Goal: Information Seeking & Learning: Learn about a topic

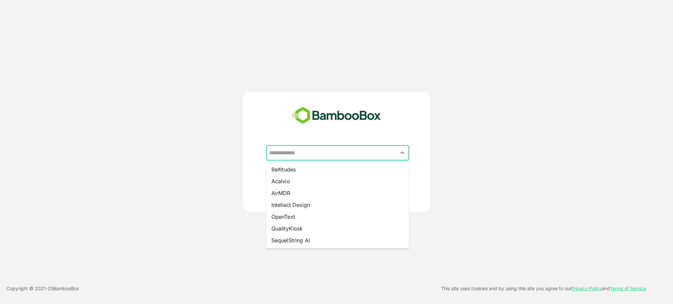
click at [304, 154] on input "text" at bounding box center [337, 153] width 140 height 12
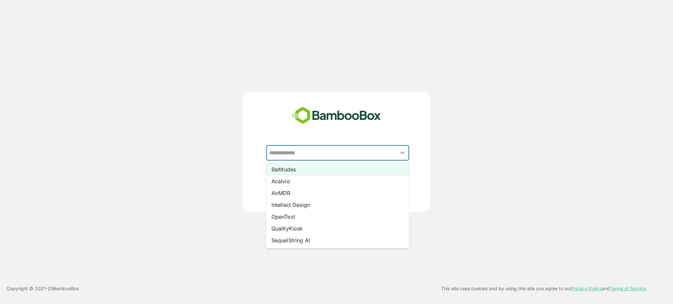
click at [292, 169] on li "9altitudes" at bounding box center [337, 170] width 143 height 12
type input "**********"
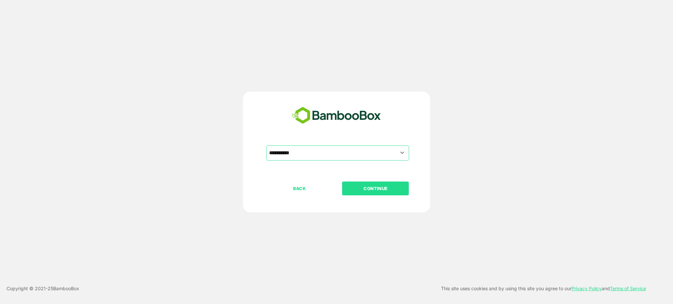
click at [378, 188] on p "CONTINUE" at bounding box center [376, 188] width 66 height 7
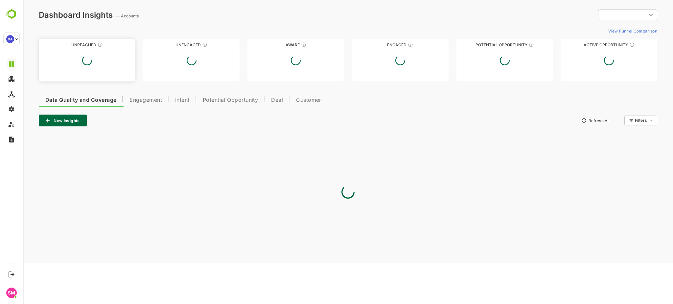
type input "**********"
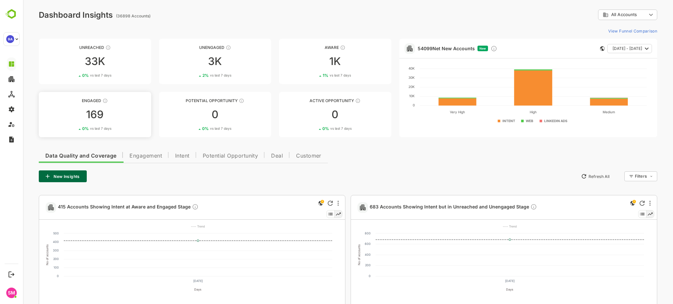
click at [118, 115] on div "169" at bounding box center [95, 114] width 112 height 11
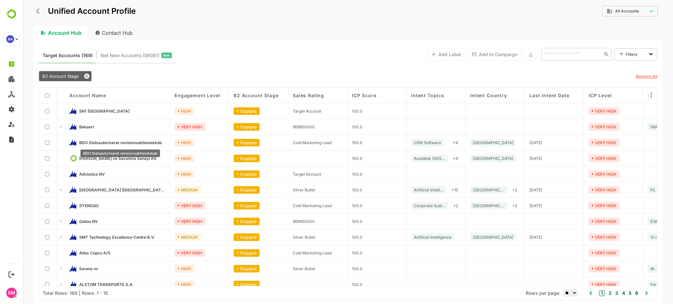
click at [102, 143] on span "BDO Statsautoriseret revisionsaktieselskab" at bounding box center [120, 142] width 82 height 5
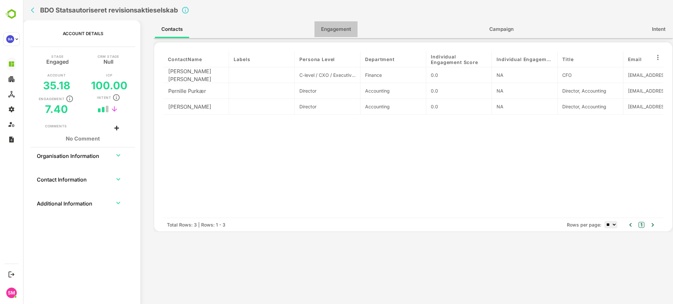
click at [342, 31] on span "Engagement" at bounding box center [336, 29] width 30 height 9
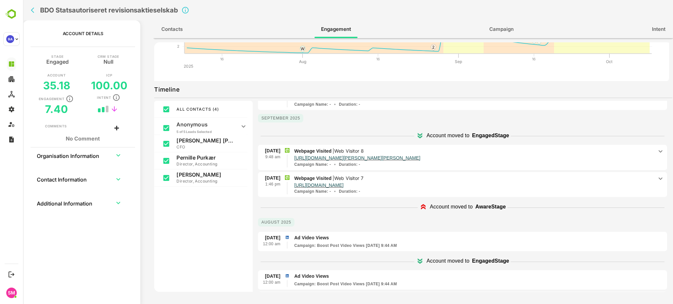
scroll to position [87, 0]
click at [656, 148] on icon at bounding box center [660, 152] width 8 height 8
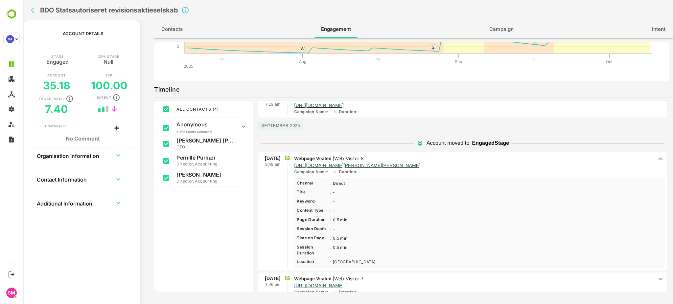
scroll to position [78, 0]
click at [335, 184] on div "Direct Less ...More" at bounding box center [339, 185] width 16 height 7
click at [344, 186] on div "Direct Less ...More" at bounding box center [339, 185] width 16 height 7
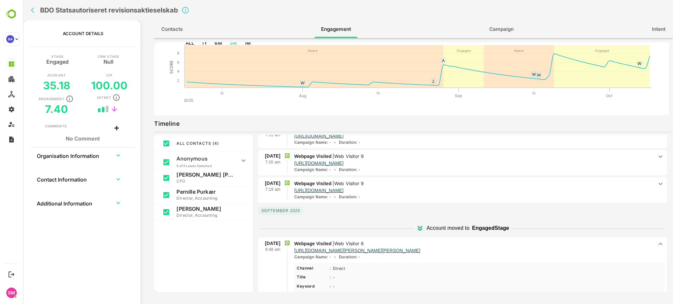
scroll to position [0, 0]
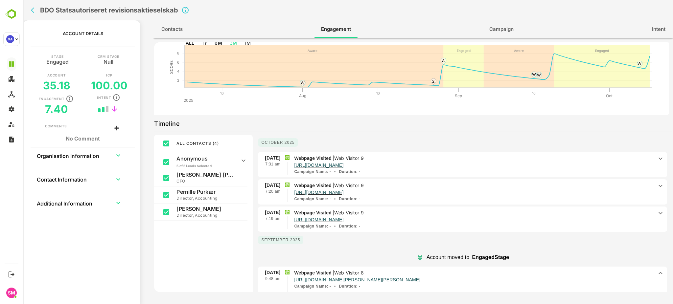
click at [506, 159] on p "Webpage Visited | Web Visitor 9" at bounding box center [473, 158] width 359 height 7
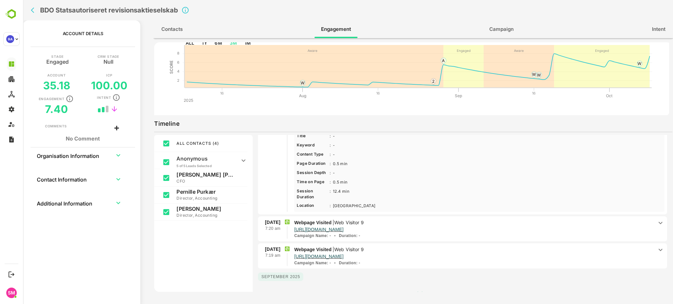
scroll to position [57, 0]
click at [409, 229] on p "[URL][DOMAIN_NAME]" at bounding box center [473, 228] width 359 height 6
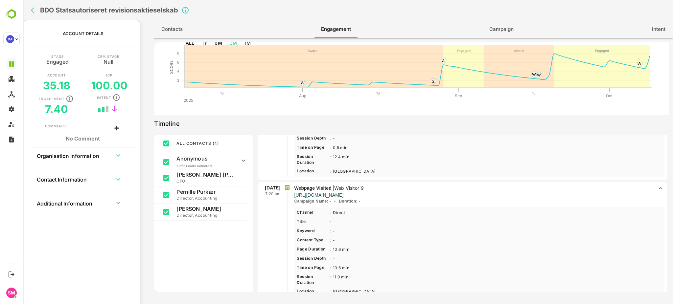
scroll to position [84, 0]
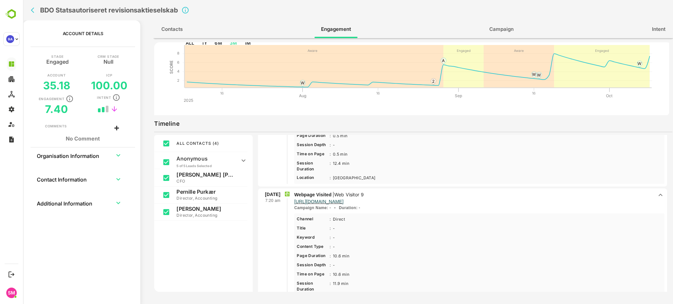
click at [429, 194] on p "Webpage Visited | Web Visitor 9" at bounding box center [473, 194] width 359 height 7
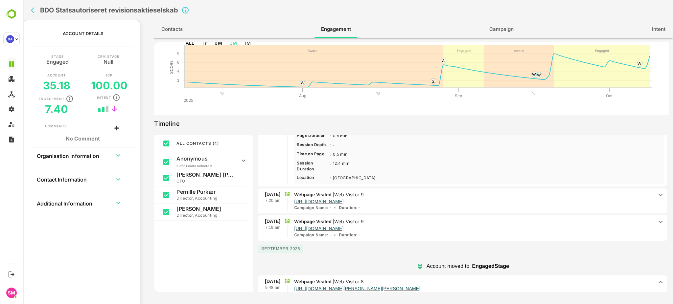
click at [411, 228] on p "[URL][DOMAIN_NAME]" at bounding box center [473, 228] width 359 height 6
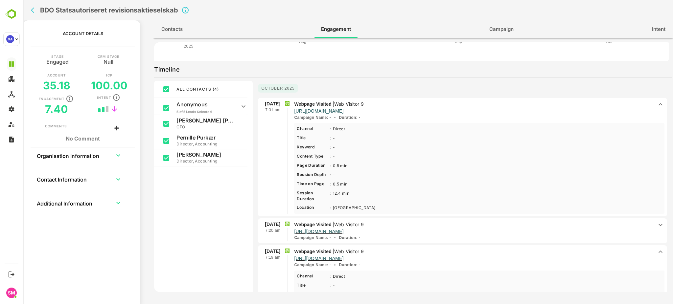
scroll to position [0, 0]
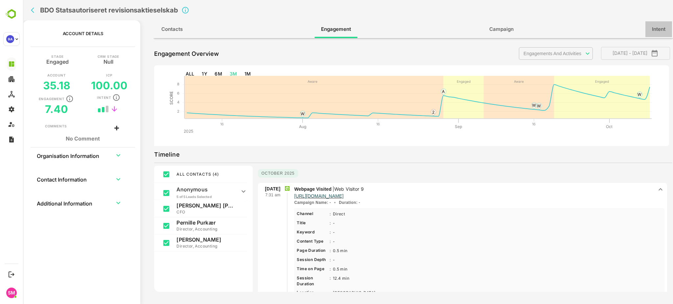
click at [659, 28] on span "Intent" at bounding box center [658, 29] width 13 height 9
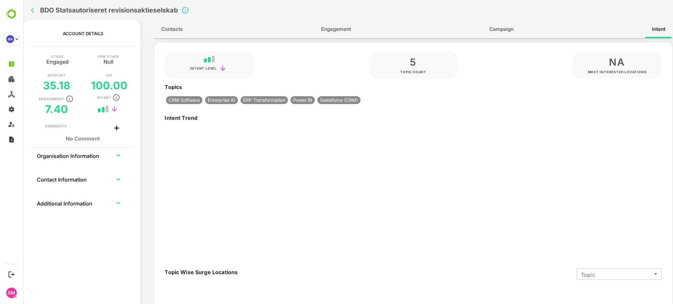
type input "**********"
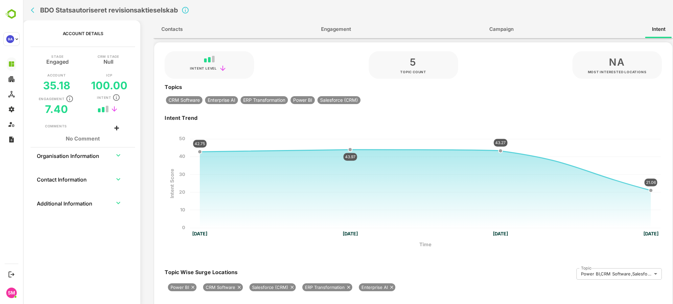
drag, startPoint x: 420, startPoint y: 161, endPoint x: 419, endPoint y: 128, distance: 33.2
click at [419, 128] on g "Intent Score 0 10 20 30 40 50 Time [DATE] [DATE] [DATE] [DATE] 42.75 43.97 43.2…" at bounding box center [417, 193] width 505 height 134
click at [341, 32] on span "Engagement" at bounding box center [336, 29] width 30 height 9
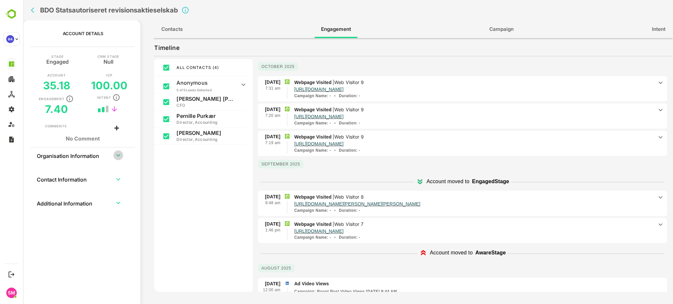
click at [117, 155] on icon "expand row" at bounding box center [118, 155] width 4 height 2
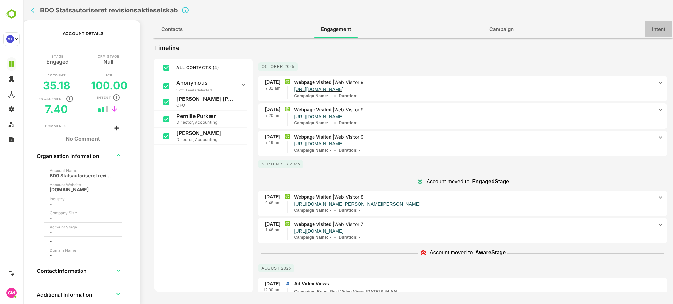
click at [655, 28] on span "Intent" at bounding box center [658, 29] width 13 height 9
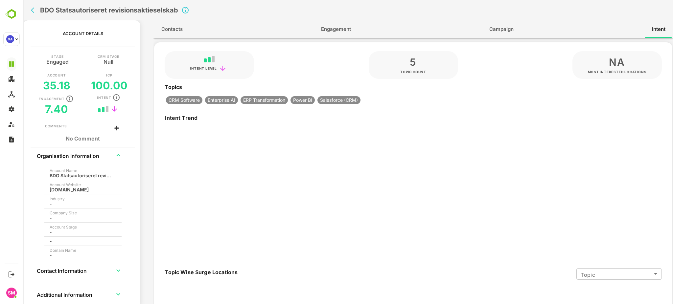
type input "**********"
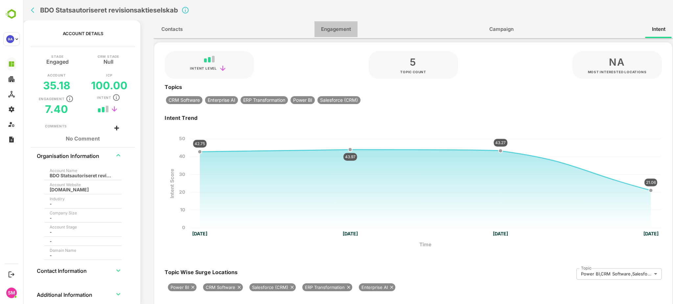
click at [333, 30] on span "Engagement" at bounding box center [336, 29] width 30 height 9
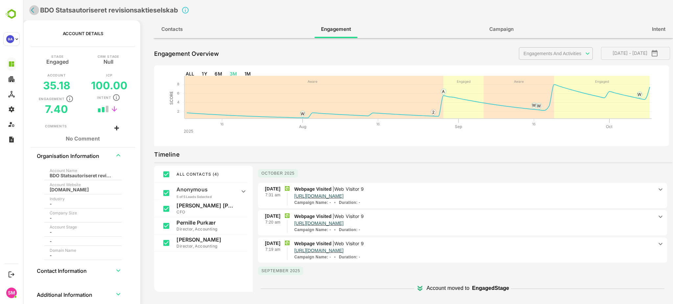
click at [33, 7] on icon "back" at bounding box center [34, 10] width 7 height 7
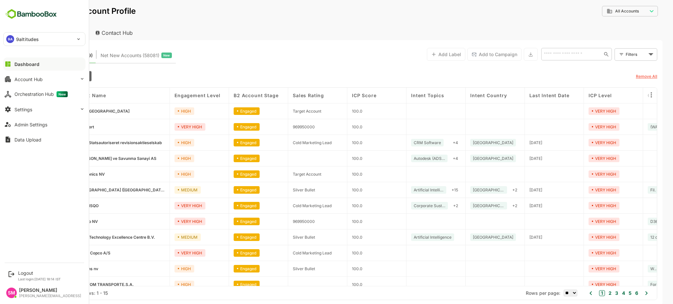
click at [27, 63] on div "Dashboard" at bounding box center [26, 64] width 25 height 6
